Goal: Find specific page/section: Find specific page/section

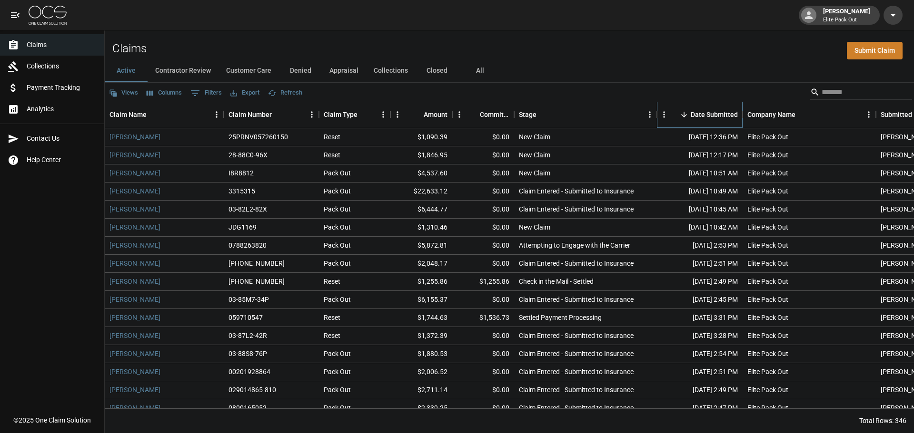
click at [707, 110] on div "Date Submitted" at bounding box center [713, 114] width 47 height 27
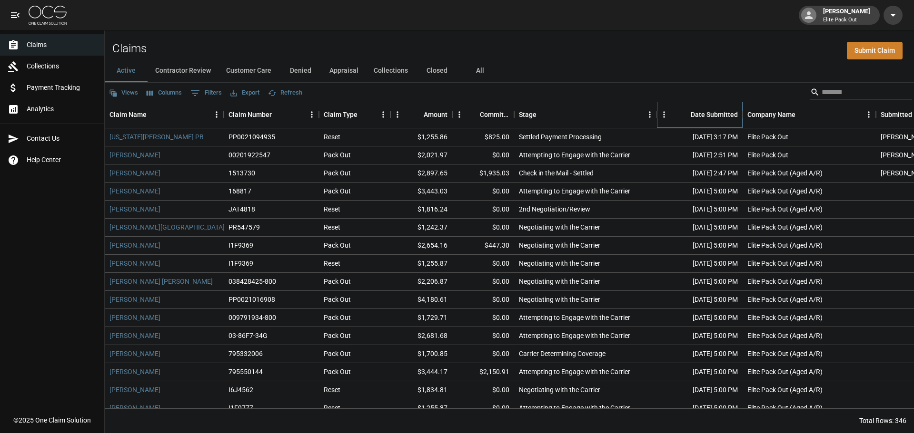
click at [701, 119] on div "Date Submitted" at bounding box center [713, 114] width 47 height 27
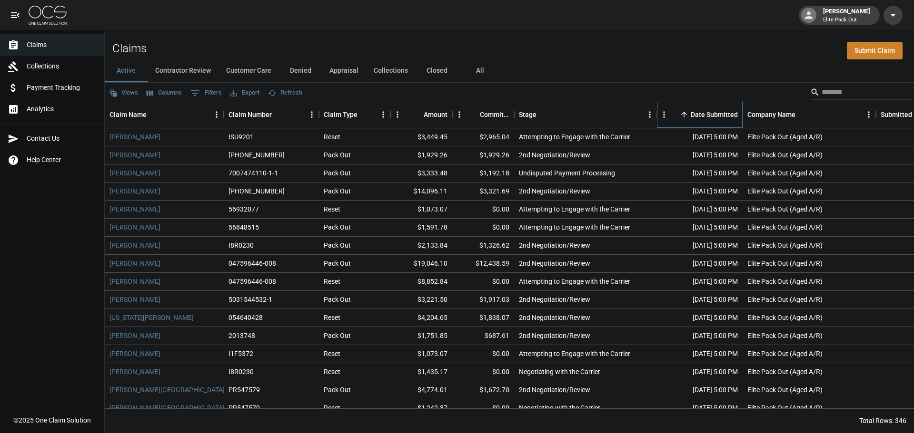
click at [701, 119] on div "Date Submitted" at bounding box center [713, 114] width 47 height 27
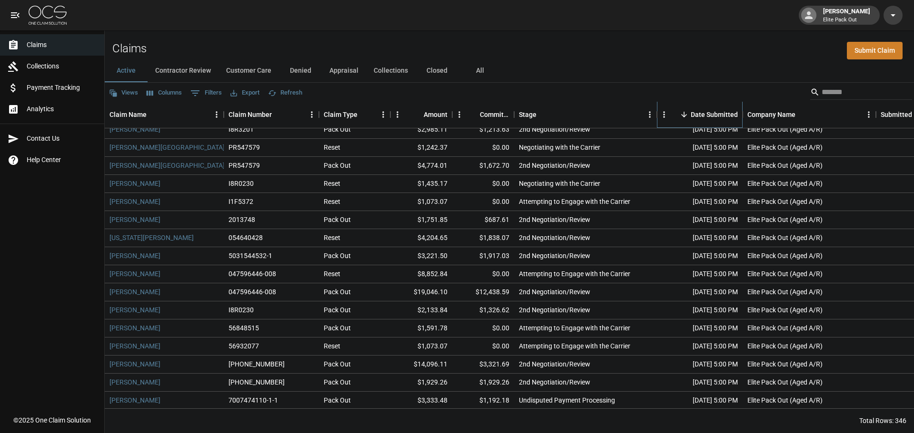
scroll to position [5983, 0]
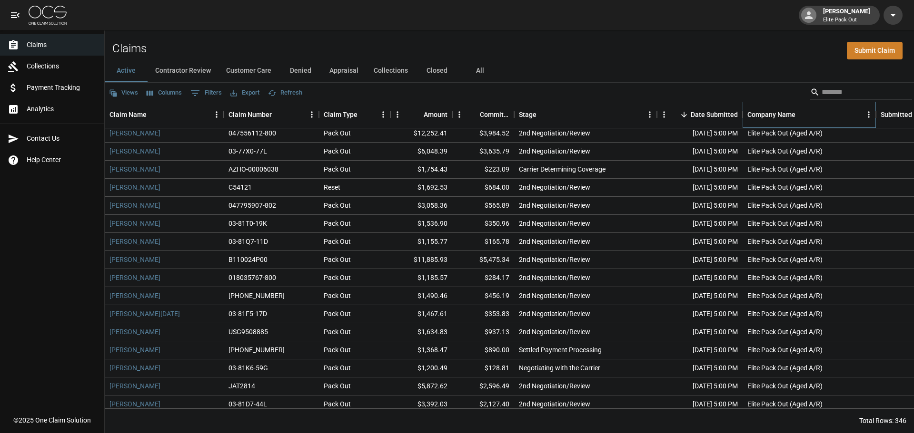
click at [766, 117] on div "Company Name" at bounding box center [771, 114] width 48 height 27
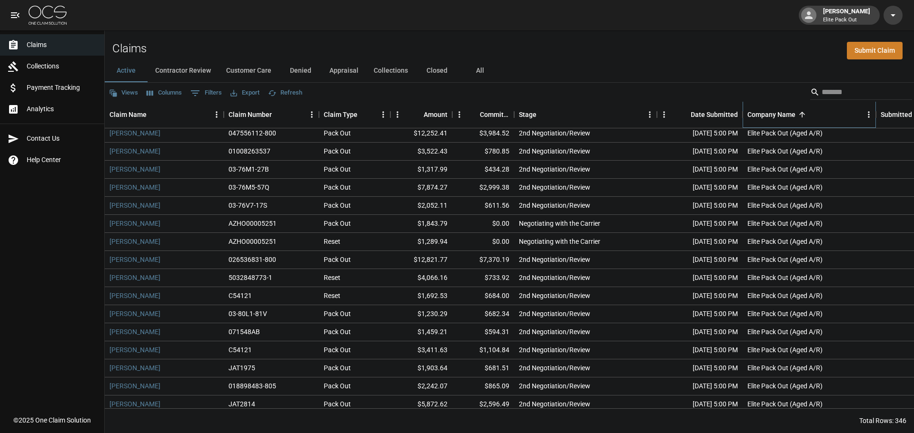
click at [765, 117] on div "Company Name" at bounding box center [771, 114] width 48 height 27
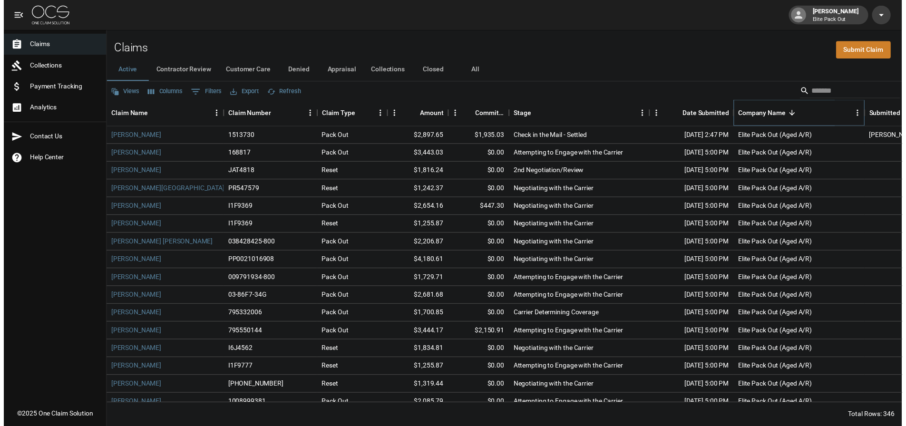
scroll to position [0, 0]
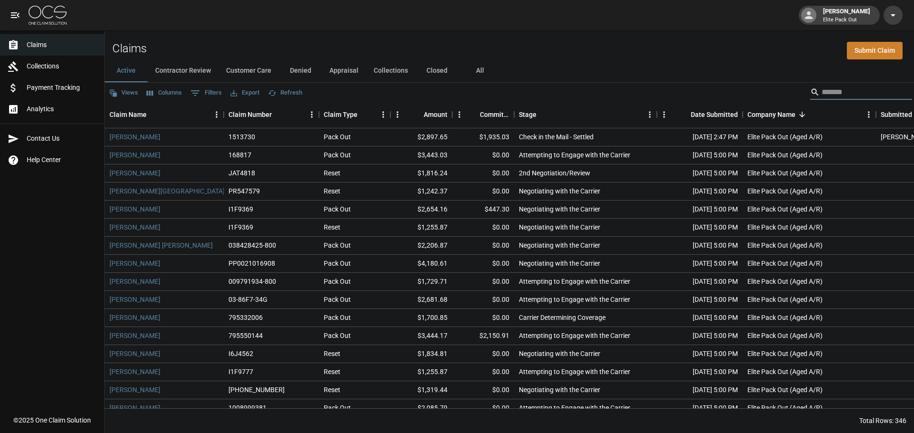
click at [830, 90] on input "Search" at bounding box center [859, 92] width 76 height 15
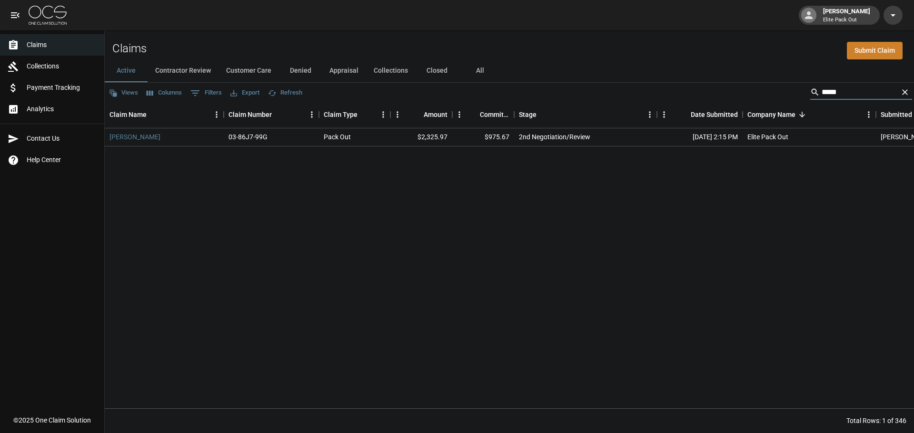
type input "****"
click at [467, 71] on button "All" at bounding box center [479, 70] width 43 height 23
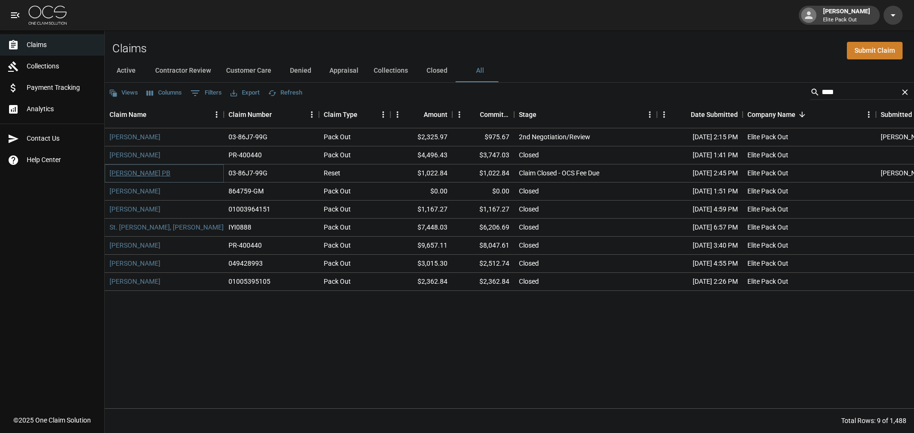
click at [128, 172] on link "[PERSON_NAME] PB" at bounding box center [139, 173] width 61 height 10
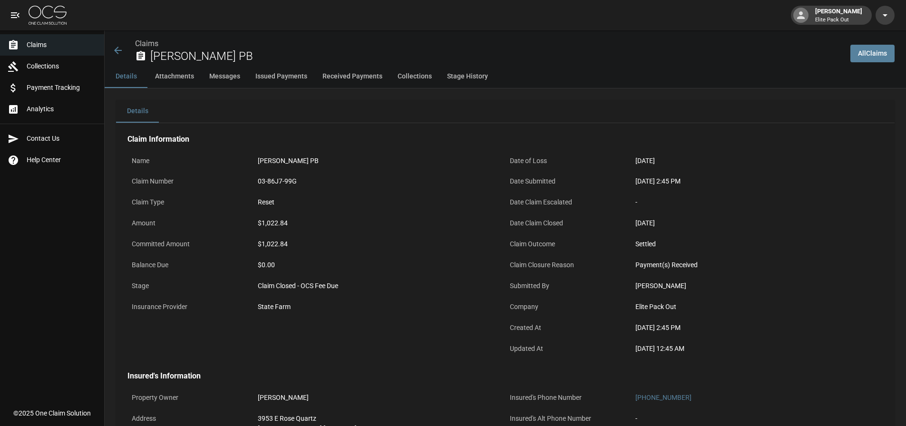
click at [115, 50] on icon at bounding box center [117, 50] width 11 height 11
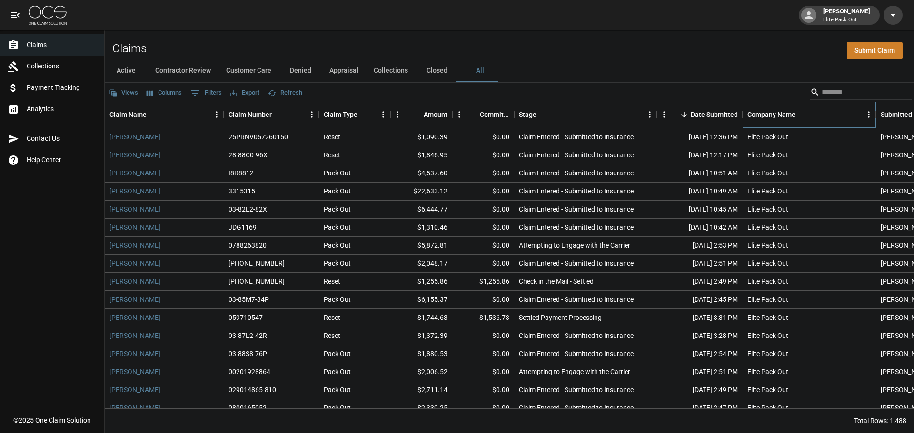
click at [857, 103] on div "Company Name" at bounding box center [804, 114] width 114 height 27
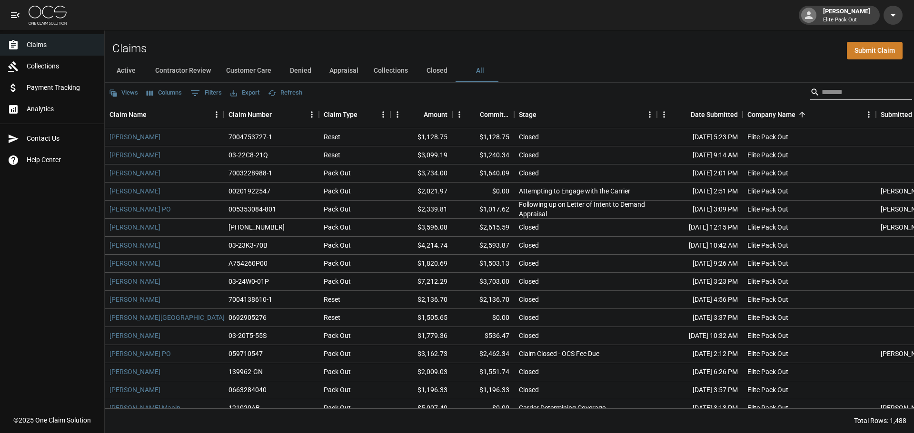
click at [853, 93] on input "Search" at bounding box center [859, 92] width 76 height 15
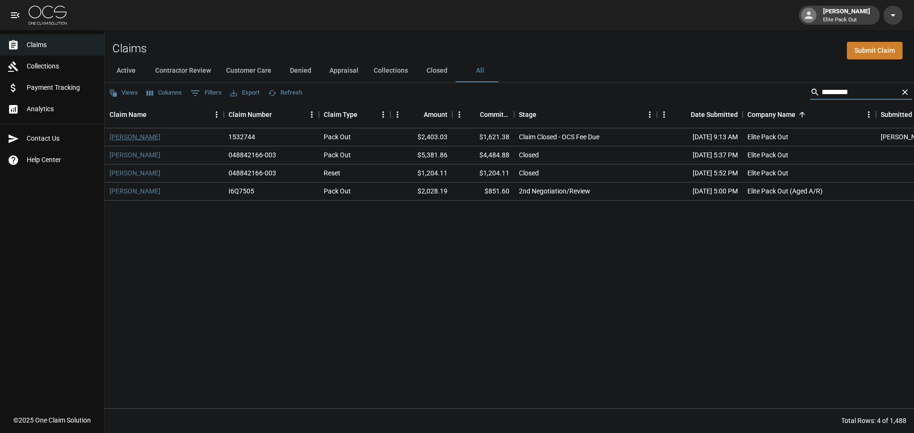
type input "********"
click at [117, 138] on link "[PERSON_NAME]" at bounding box center [134, 137] width 51 height 10
